Goal: Task Accomplishment & Management: Manage account settings

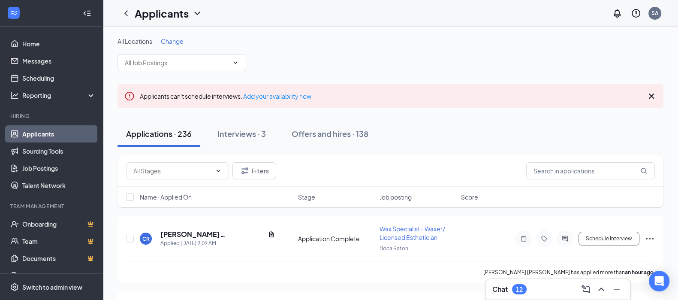
click at [174, 42] on span "Change" at bounding box center [172, 41] width 23 height 8
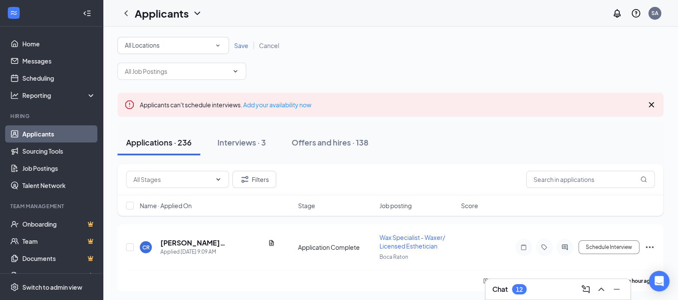
click at [174, 44] on div "All Locations" at bounding box center [173, 45] width 97 height 10
type input "merr"
click at [175, 62] on li "[PERSON_NAME]" at bounding box center [172, 69] width 111 height 21
click at [241, 46] on span "Save" at bounding box center [241, 46] width 14 height 8
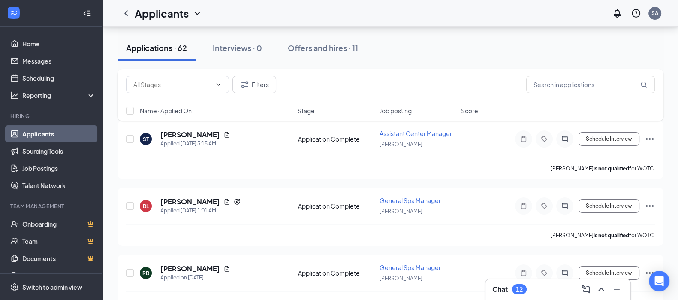
scroll to position [95, 0]
click at [54, 166] on link "Job Postings" at bounding box center [58, 168] width 73 height 17
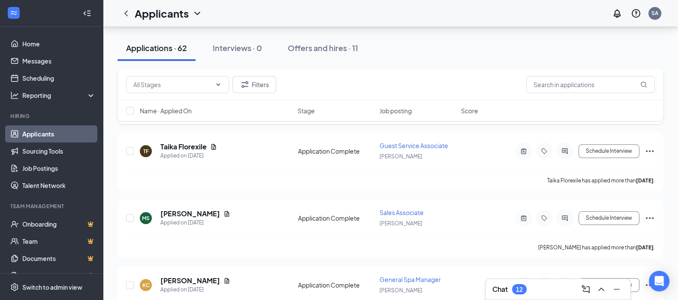
scroll to position [1020, 0]
drag, startPoint x: 38, startPoint y: 165, endPoint x: 124, endPoint y: 187, distance: 88.9
click at [38, 165] on link "Job Postings" at bounding box center [58, 168] width 73 height 17
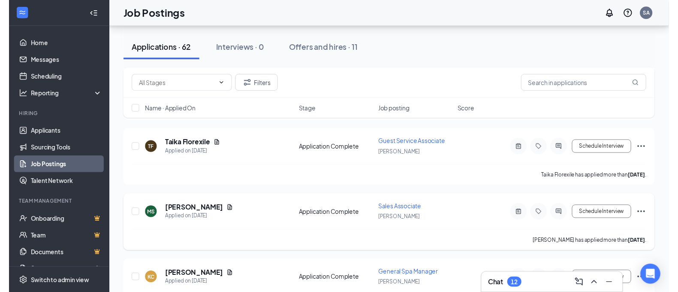
scroll to position [717, 0]
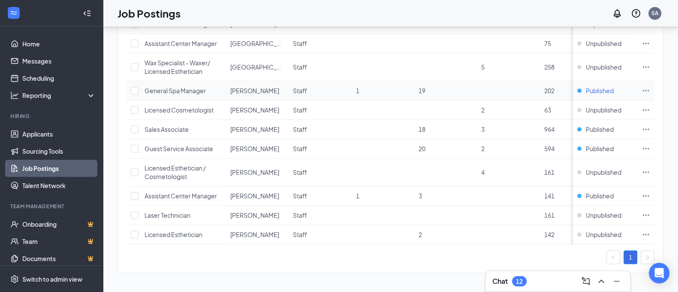
click at [587, 86] on div "Published" at bounding box center [595, 90] width 36 height 9
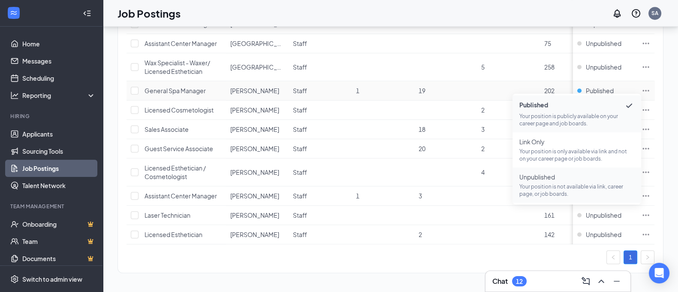
click at [562, 189] on p "Your position is not available via link, career page, or job boards." at bounding box center [576, 190] width 115 height 15
